Goal: Information Seeking & Learning: Find contact information

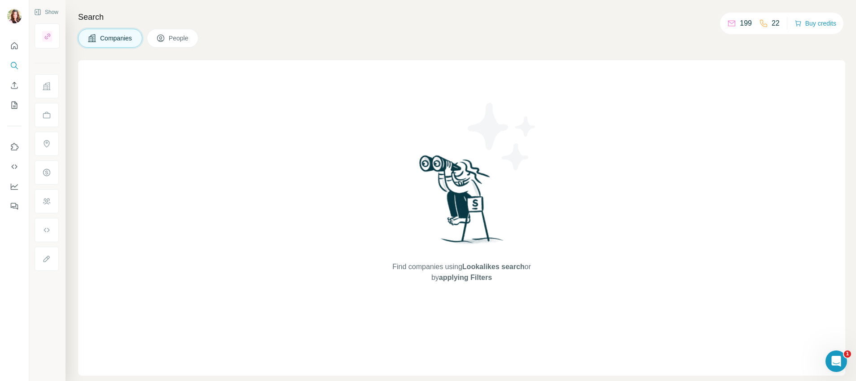
click at [181, 40] on span "People" at bounding box center [179, 38] width 21 height 9
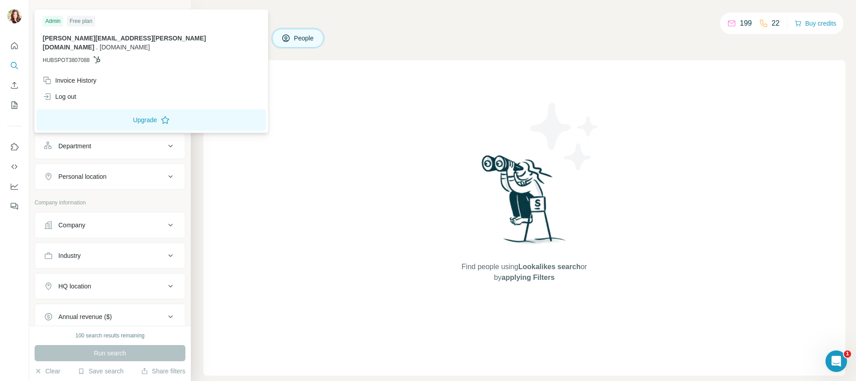
click at [14, 14] on img at bounding box center [14, 16] width 14 height 14
click at [306, 35] on span "People" at bounding box center [304, 38] width 21 height 9
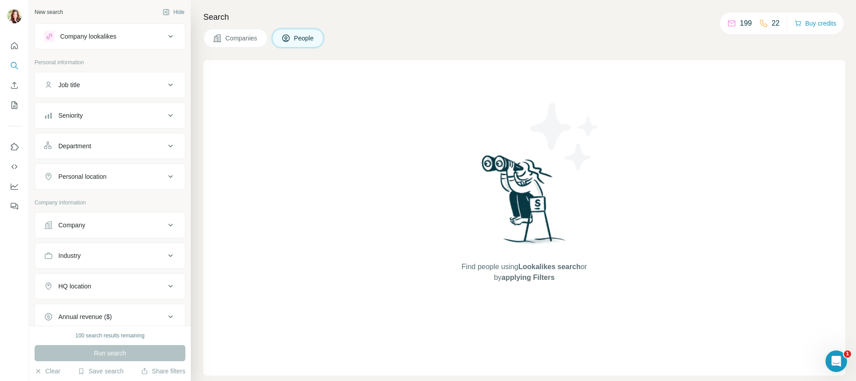
click at [306, 35] on span "People" at bounding box center [304, 38] width 21 height 9
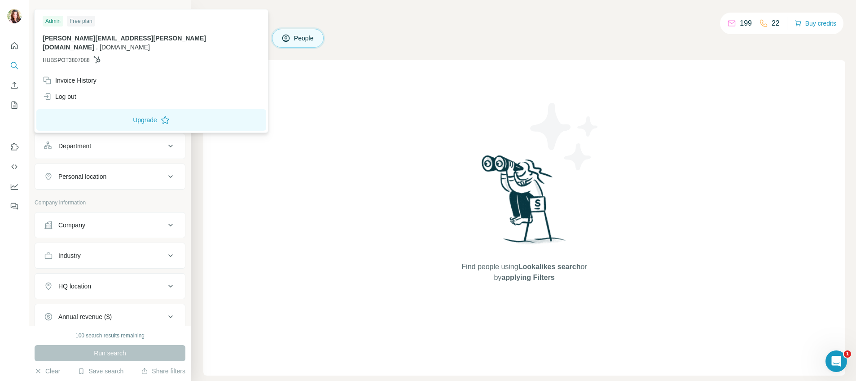
click at [52, 21] on div "Admin" at bounding box center [53, 21] width 21 height 11
click at [79, 47] on div "[PERSON_NAME][EMAIL_ADDRESS][PERSON_NAME][DOMAIN_NAME] . [DOMAIN_NAME] HUBSPOT3…" at bounding box center [151, 49] width 217 height 31
click at [57, 21] on div "Admin" at bounding box center [53, 21] width 21 height 11
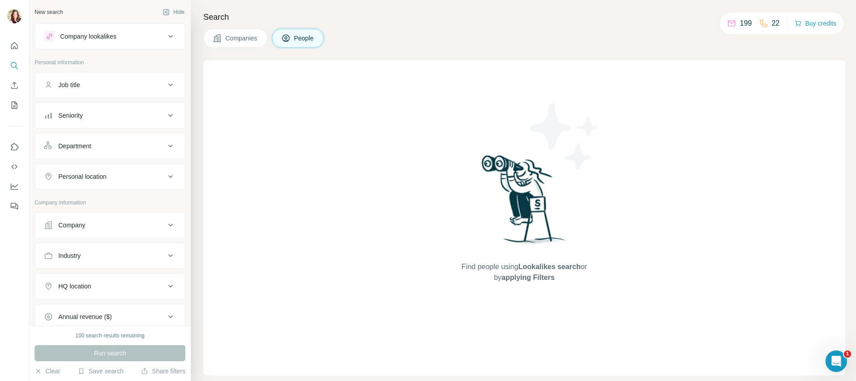
drag, startPoint x: 279, startPoint y: 223, endPoint x: 71, endPoint y: 244, distance: 209.9
click at [274, 223] on div "Find people using Lookalikes search or by applying Filters" at bounding box center [524, 217] width 642 height 315
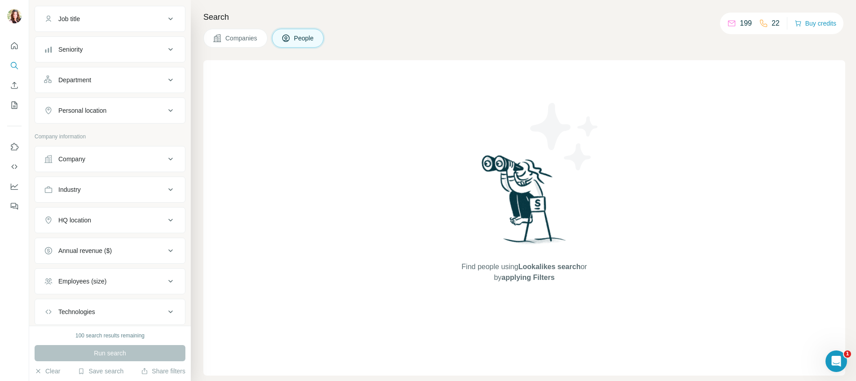
scroll to position [121, 0]
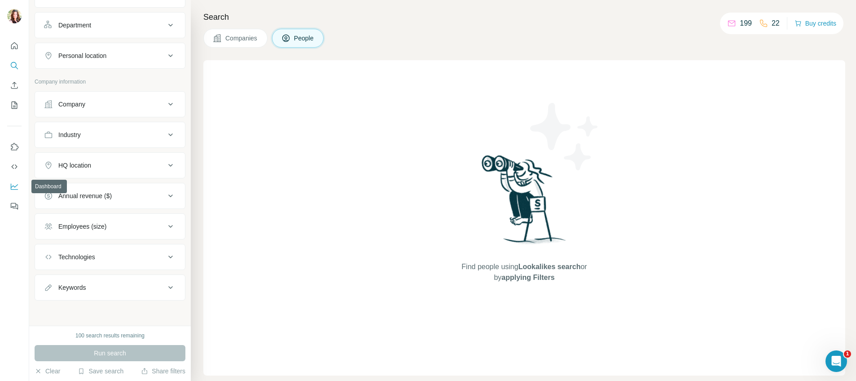
click at [15, 185] on icon "Dashboard" at bounding box center [14, 186] width 9 height 9
